Goal: Information Seeking & Learning: Learn about a topic

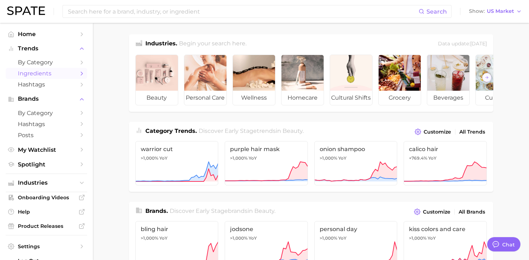
scroll to position [121, 0]
click at [505, 13] on span "US Market" at bounding box center [500, 11] width 27 height 4
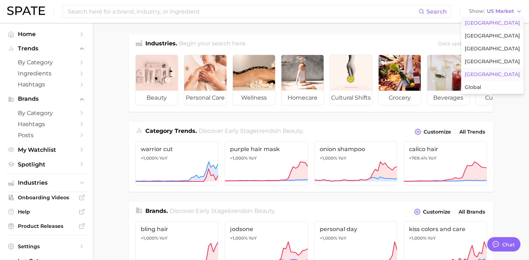
click at [483, 74] on span "Japan" at bounding box center [491, 74] width 55 height 6
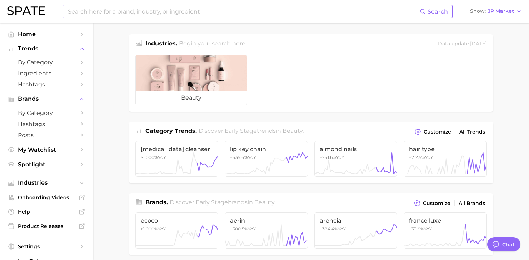
click at [204, 8] on input at bounding box center [243, 11] width 352 height 12
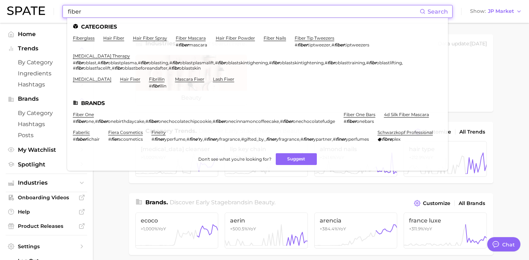
click at [121, 15] on input "fiber" at bounding box center [243, 11] width 352 height 12
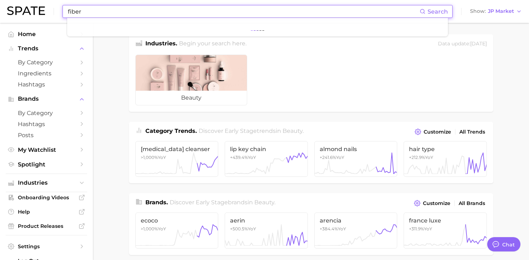
type input "fiber"
click at [75, 9] on input "fiber" at bounding box center [243, 11] width 352 height 12
type input "fiber"
click at [114, 9] on input at bounding box center [243, 11] width 352 height 12
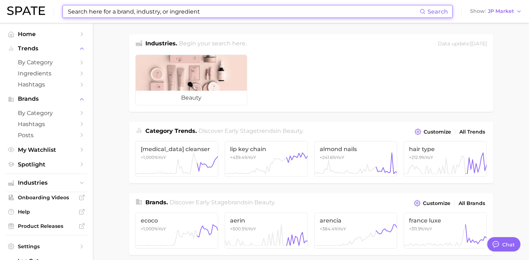
scroll to position [121, 0]
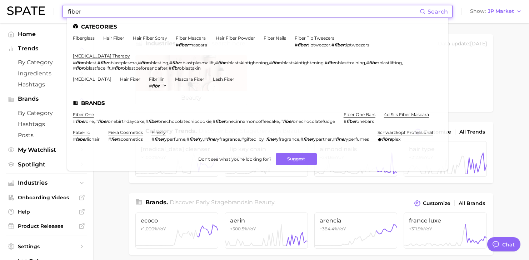
click at [70, 10] on input "fiber" at bounding box center [243, 11] width 352 height 12
type input "fiber"
click at [494, 11] on span "JP Market" at bounding box center [501, 11] width 26 height 4
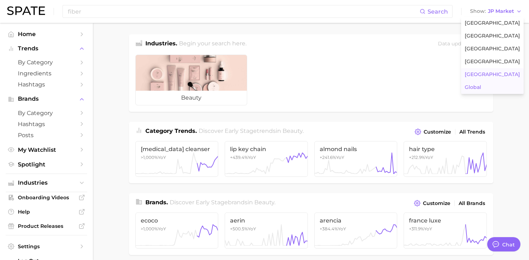
click at [481, 86] on span "Global" at bounding box center [472, 87] width 16 height 6
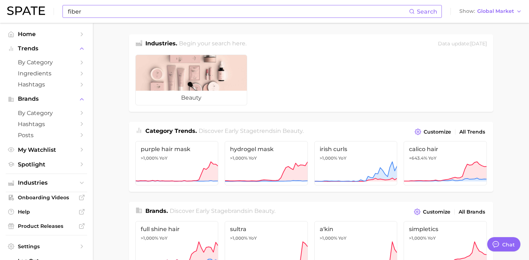
click at [95, 15] on input "fiber" at bounding box center [238, 11] width 342 height 12
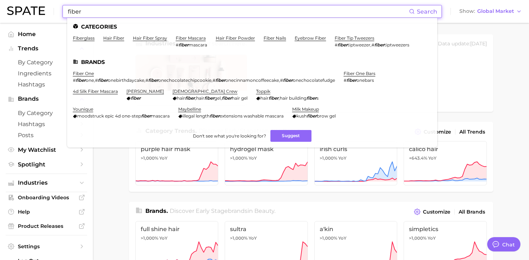
click at [99, 10] on input "fiber" at bounding box center [238, 11] width 342 height 12
click at [103, 10] on input "fiber" at bounding box center [238, 11] width 342 height 12
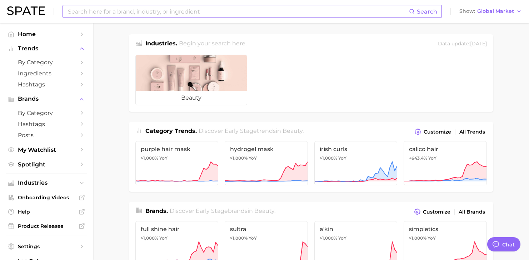
scroll to position [121, 0]
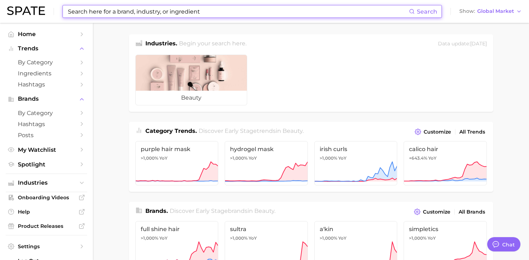
click at [120, 9] on input at bounding box center [238, 11] width 342 height 12
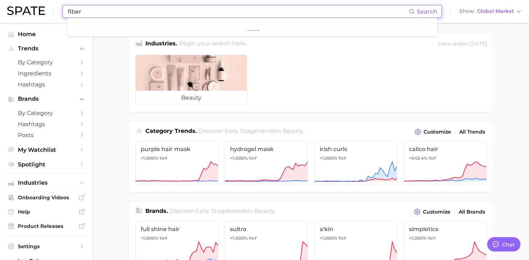
type input "fiber"
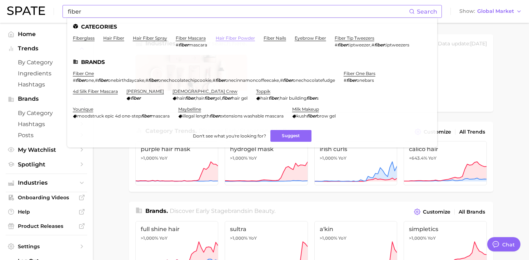
click at [226, 37] on link "hair fiber powder" at bounding box center [235, 37] width 39 height 5
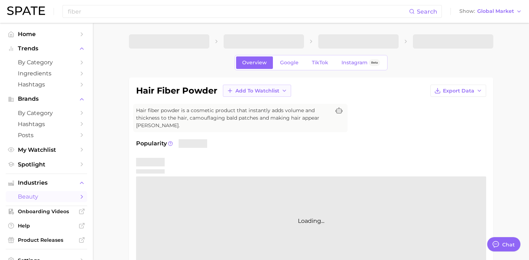
type textarea "x"
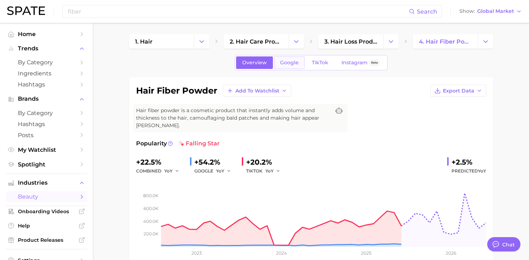
click at [288, 65] on span "Google" at bounding box center [289, 63] width 19 height 6
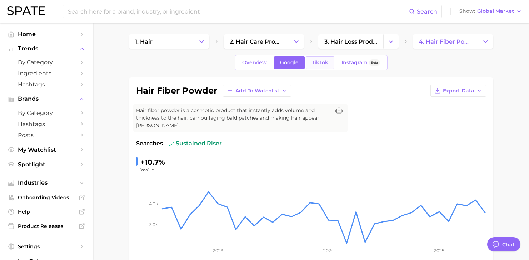
click at [319, 66] on link "TikTok" at bounding box center [320, 62] width 29 height 12
